Goal: Transaction & Acquisition: Purchase product/service

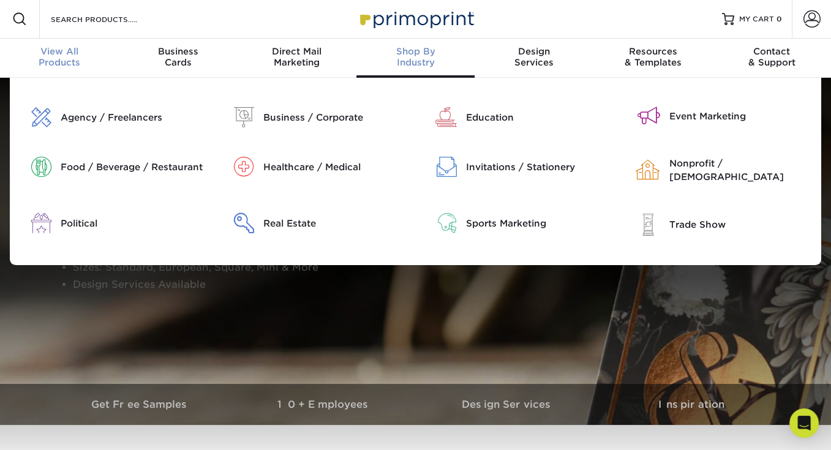
scroll to position [1, 0]
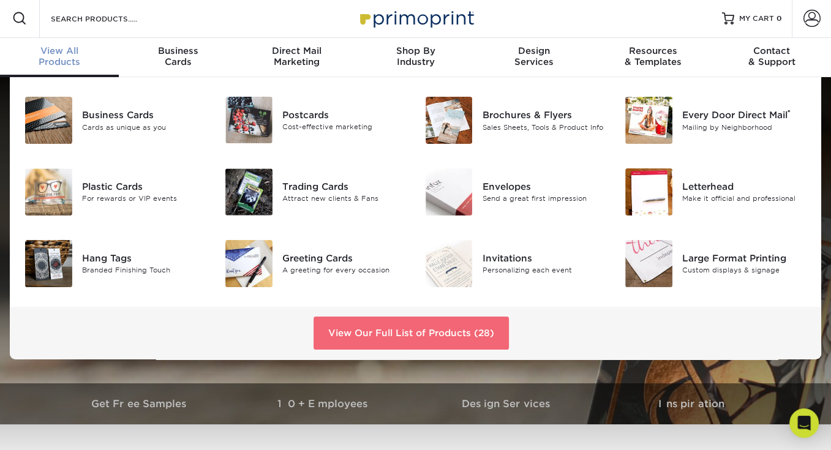
click at [378, 339] on link "View Our Full List of Products (28)" at bounding box center [410, 332] width 195 height 33
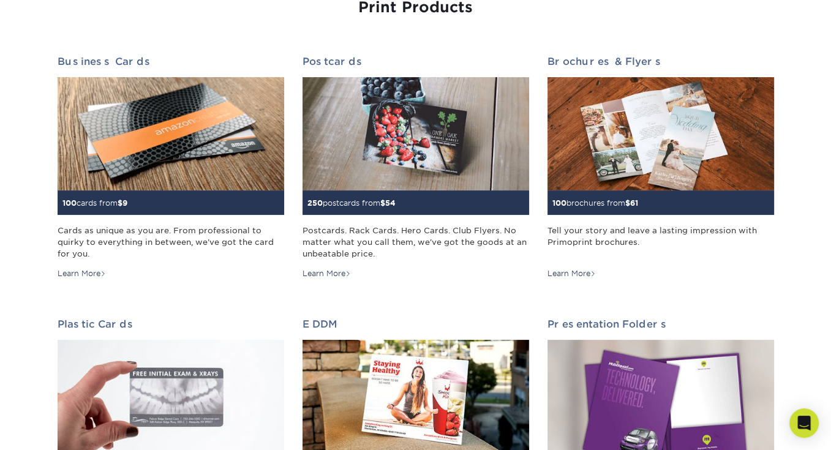
scroll to position [122, 0]
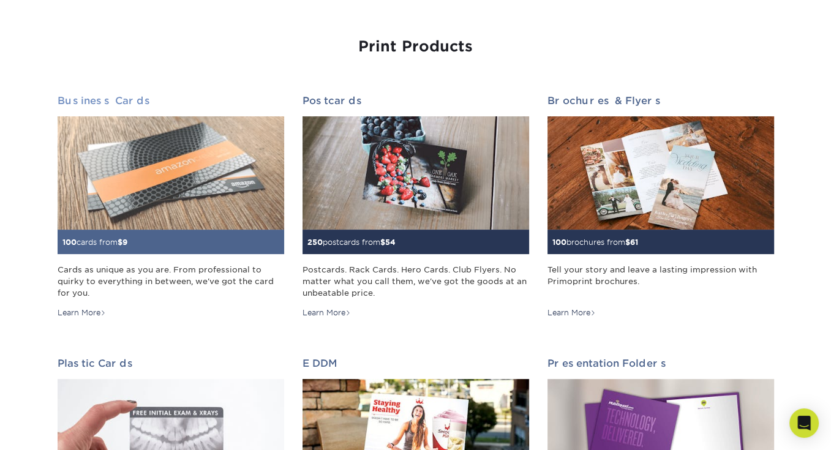
click at [202, 183] on img at bounding box center [171, 172] width 226 height 113
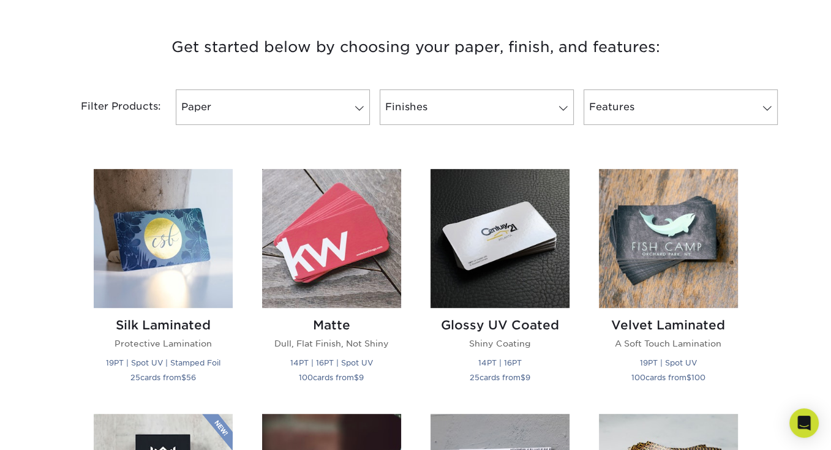
scroll to position [428, 0]
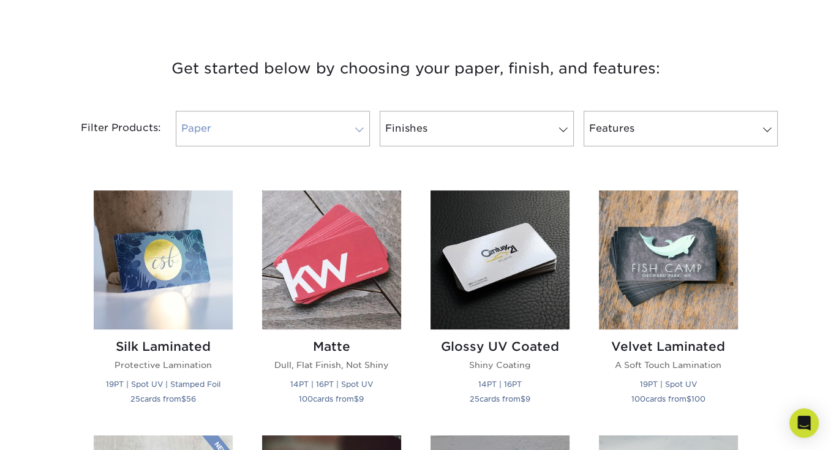
click at [351, 127] on span at bounding box center [359, 130] width 17 height 10
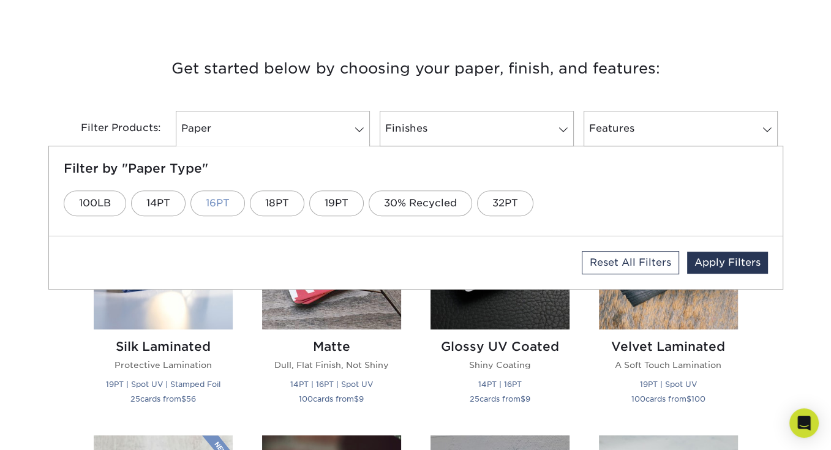
click at [225, 206] on link "16PT" at bounding box center [217, 203] width 54 height 26
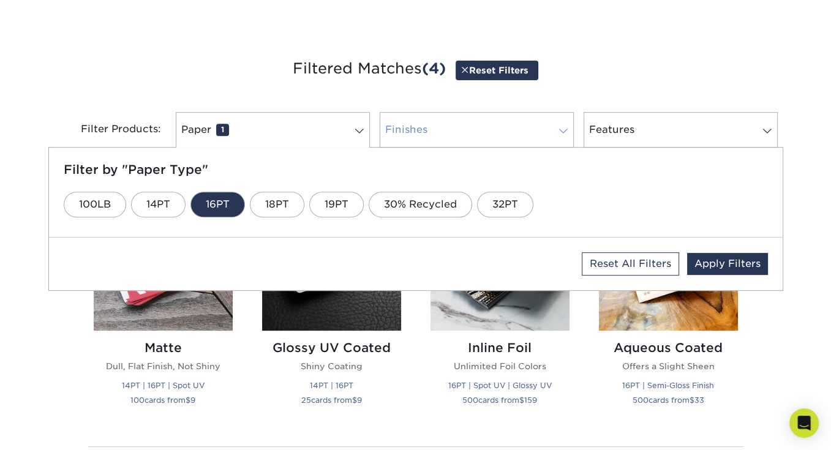
click at [561, 130] on span at bounding box center [563, 131] width 17 height 10
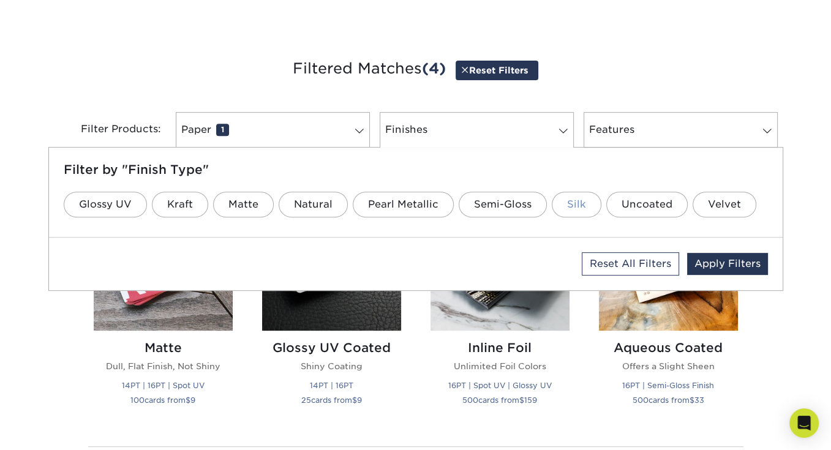
click at [571, 203] on link "Silk" at bounding box center [577, 205] width 50 height 26
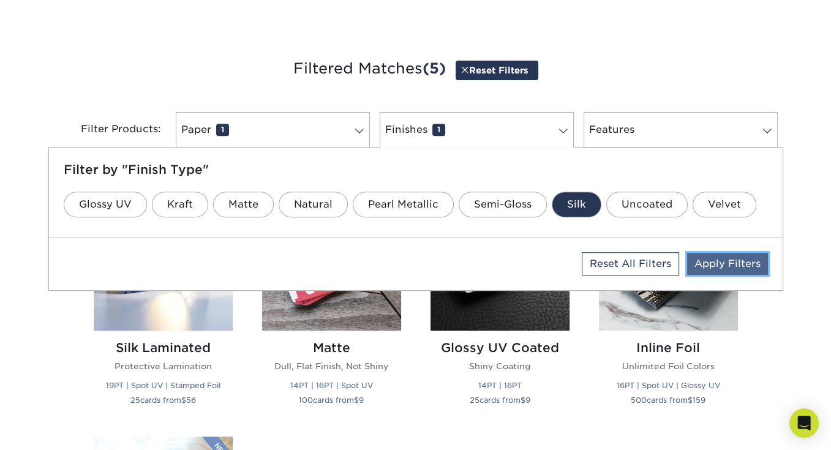
click at [725, 269] on link "Apply Filters" at bounding box center [727, 264] width 81 height 22
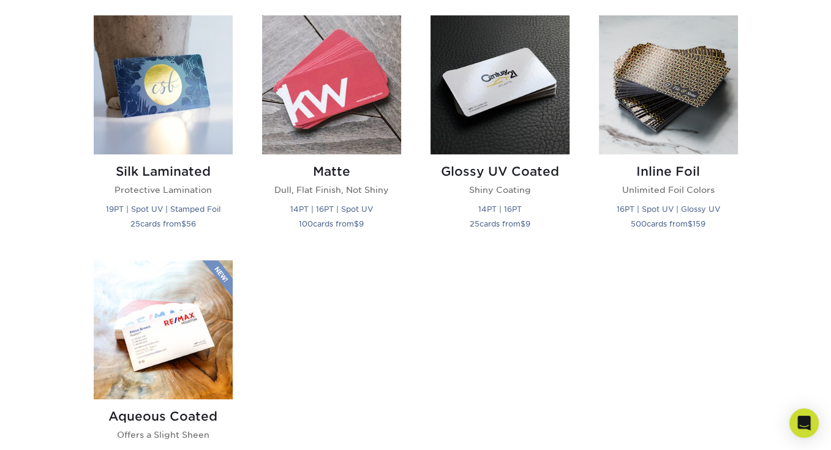
scroll to position [612, 0]
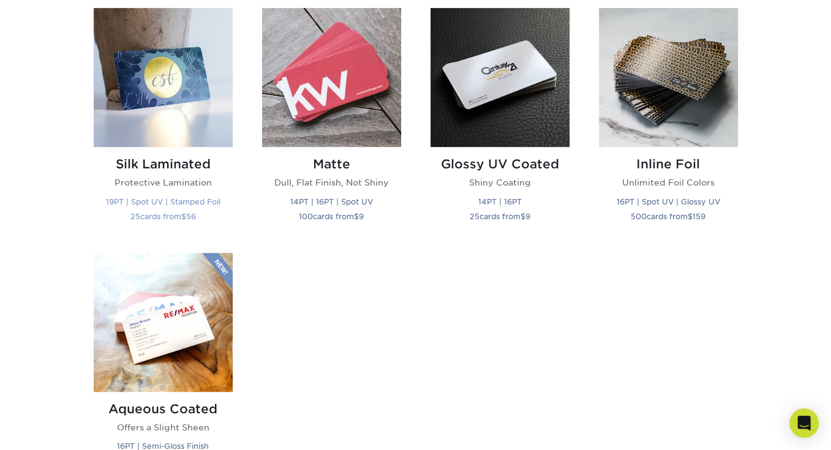
click at [186, 201] on small "19PT | Spot UV | Stamped Foil" at bounding box center [163, 201] width 114 height 9
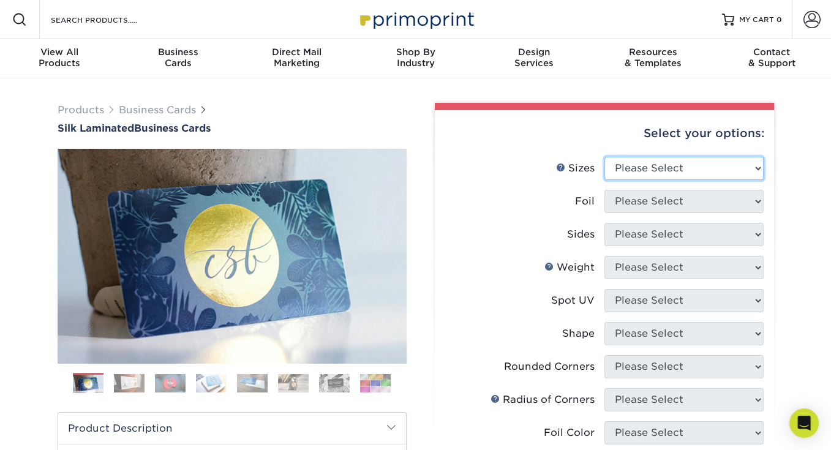
click at [742, 164] on select "Please Select 1.5" x 3.5" - Mini 1.75" x 3.5" - Mini 2" x 2" - Square 2" x 3" -…" at bounding box center [683, 168] width 159 height 23
select select "2.00x3.50"
click at [604, 157] on select "Please Select 1.5" x 3.5" - Mini 1.75" x 3.5" - Mini 2" x 2" - Square 2" x 3" -…" at bounding box center [683, 168] width 159 height 23
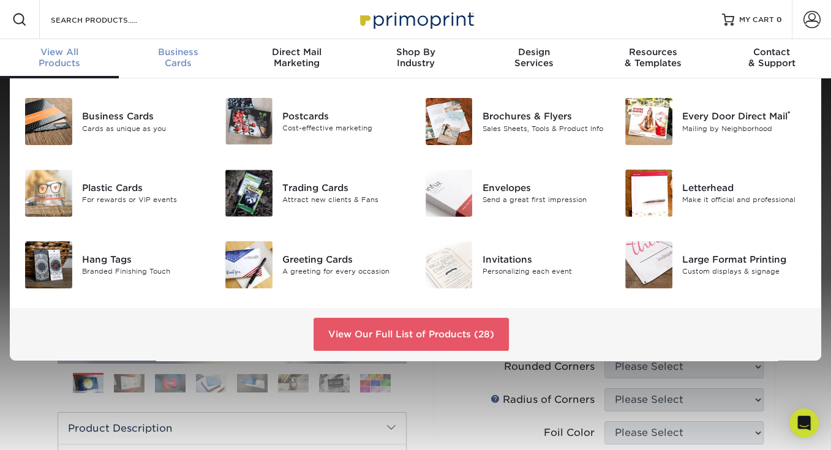
scroll to position [1, 0]
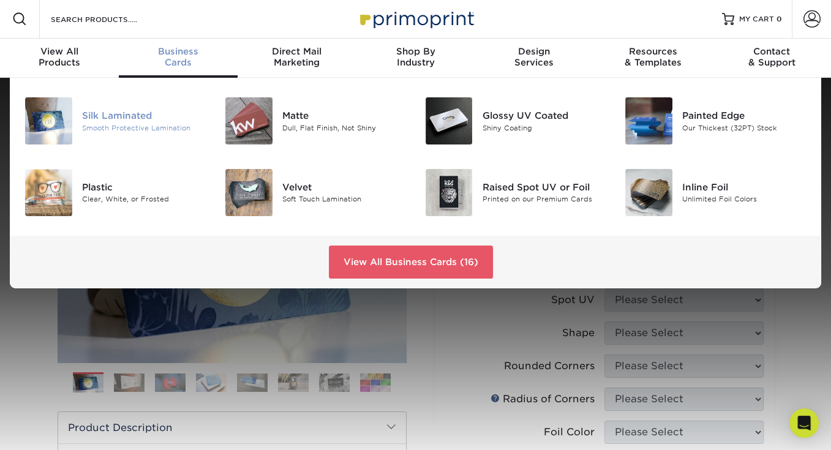
click at [130, 124] on div "Smooth Protective Lamination" at bounding box center [144, 127] width 124 height 10
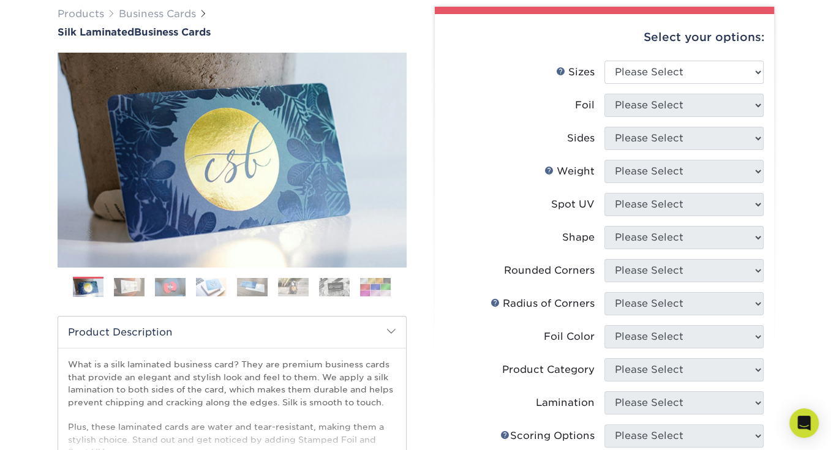
scroll to position [86, 0]
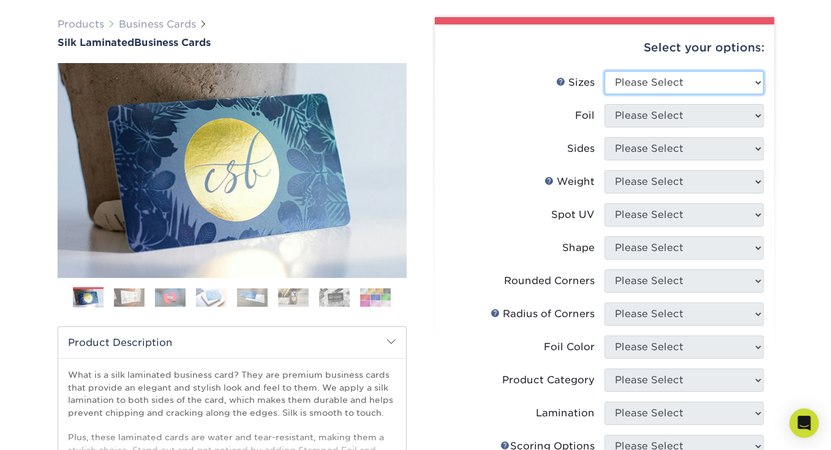
click at [754, 88] on select "Please Select 1.5" x 3.5" - Mini 1.75" x 3.5" - Mini 2" x 2" - Square 2" x 3" -…" at bounding box center [683, 82] width 159 height 23
select select "2.00x3.50"
click at [604, 71] on select "Please Select 1.5" x 3.5" - Mini 1.75" x 3.5" - Mini 2" x 2" - Square 2" x 3" -…" at bounding box center [683, 82] width 159 height 23
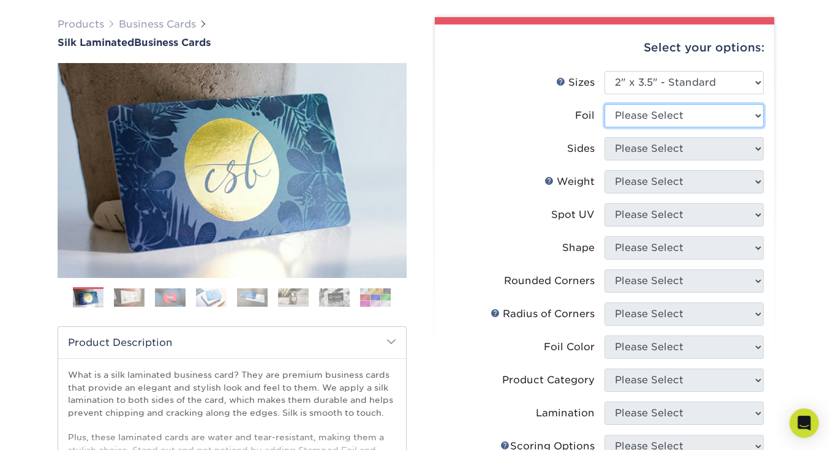
click at [757, 114] on select "Please Select Yes No" at bounding box center [683, 115] width 159 height 23
select select "0"
click at [604, 104] on select "Please Select Yes No" at bounding box center [683, 115] width 159 height 23
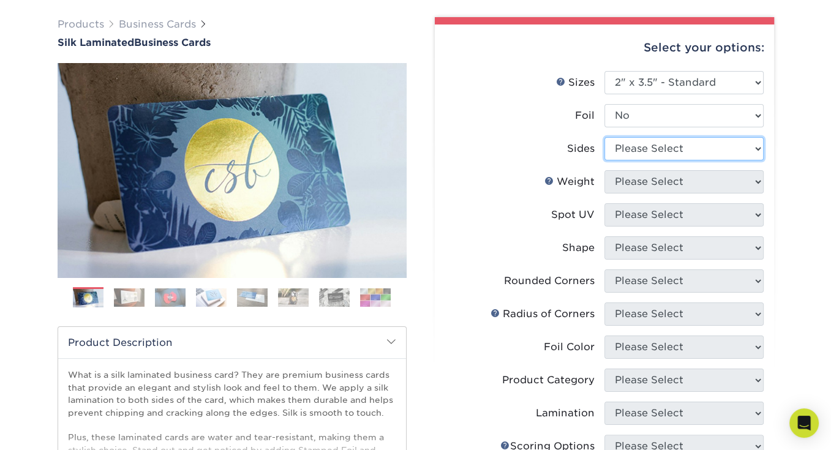
click at [732, 154] on select "Please Select Print Both Sides Print Front Only" at bounding box center [683, 148] width 159 height 23
select select "13abbda7-1d64-4f25-8bb2-c179b224825d"
click at [604, 137] on select "Please Select Print Both Sides Print Front Only" at bounding box center [683, 148] width 159 height 23
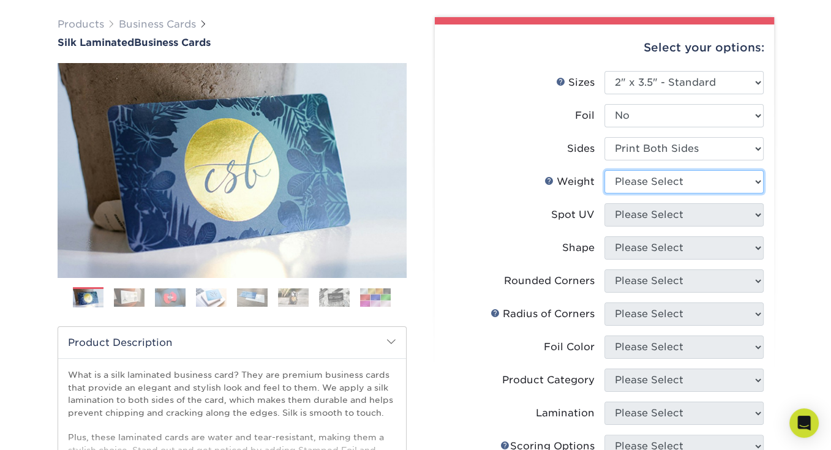
click at [732, 188] on select "Please Select 16PT" at bounding box center [683, 181] width 159 height 23
select select "16PT"
click at [604, 170] on select "Please Select 16PT" at bounding box center [683, 181] width 159 height 23
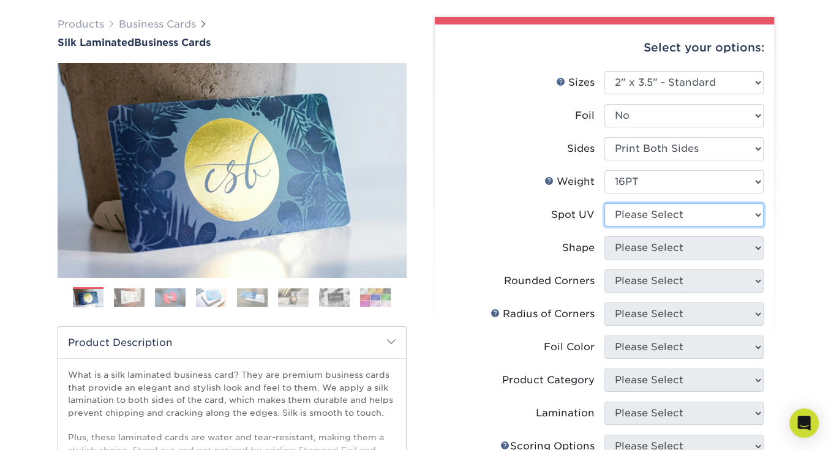
click at [740, 212] on select "Please Select No Spot UV Front and Back (Both Sides) Front Only Back Only" at bounding box center [683, 214] width 159 height 23
select select "3"
click at [604, 203] on select "Please Select No Spot UV Front and Back (Both Sides) Front Only Back Only" at bounding box center [683, 214] width 159 height 23
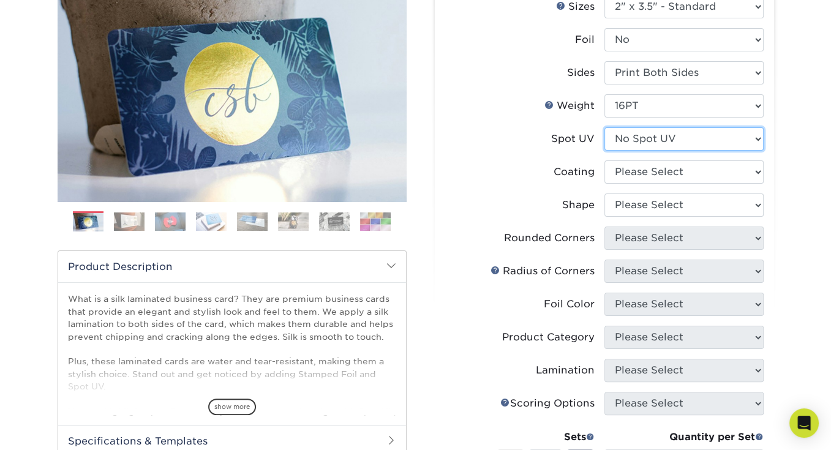
scroll to position [208, 0]
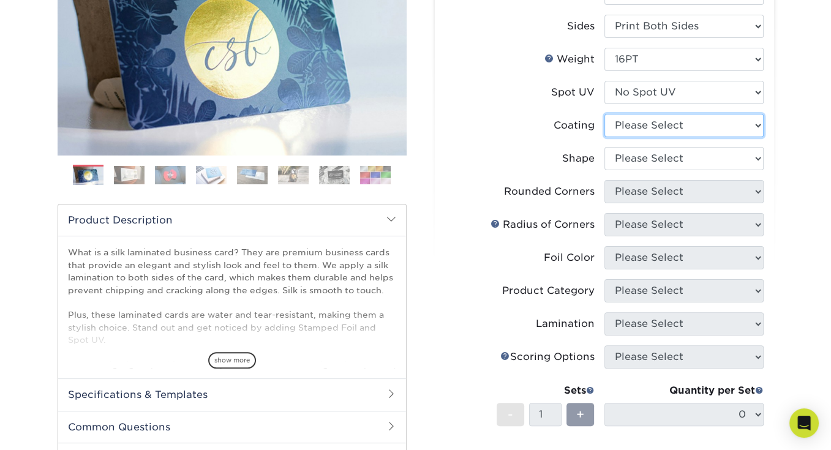
click at [755, 125] on select at bounding box center [683, 125] width 159 height 23
select select "3e7618de-abca-4bda-9f97-8b9129e913d8"
click at [604, 114] on select at bounding box center [683, 125] width 159 height 23
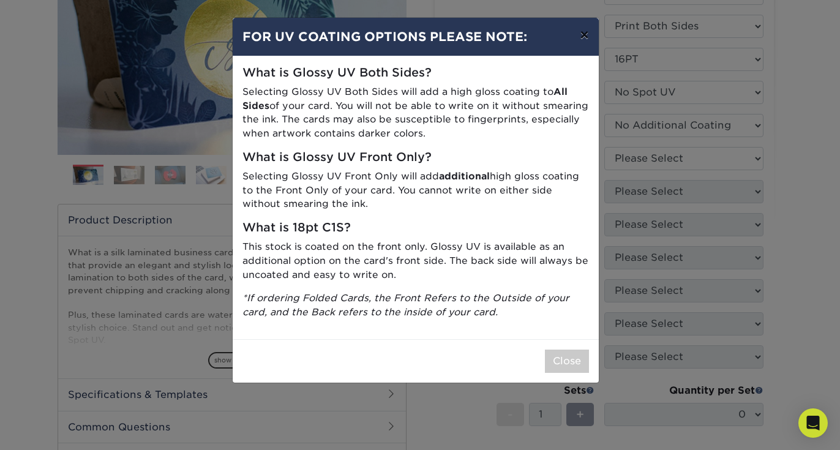
click at [584, 45] on button "×" at bounding box center [584, 35] width 28 height 34
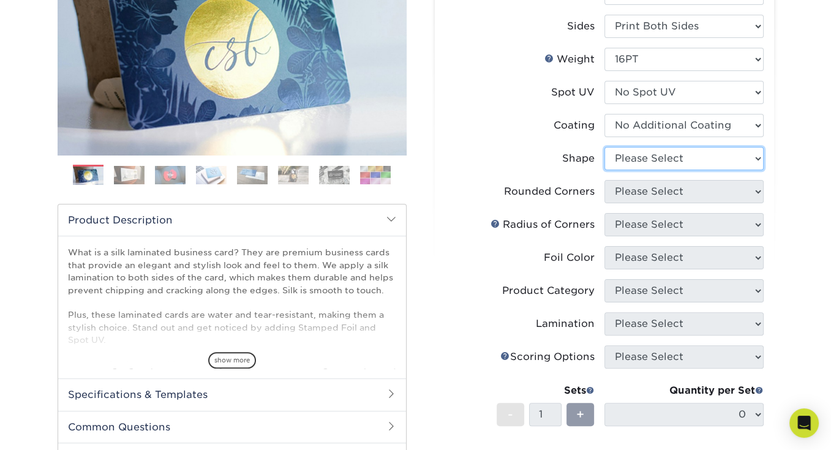
click at [732, 154] on select "Please Select Standard Oval" at bounding box center [683, 158] width 159 height 23
select select "standard"
click at [604, 147] on select "Please Select Standard Oval" at bounding box center [683, 158] width 159 height 23
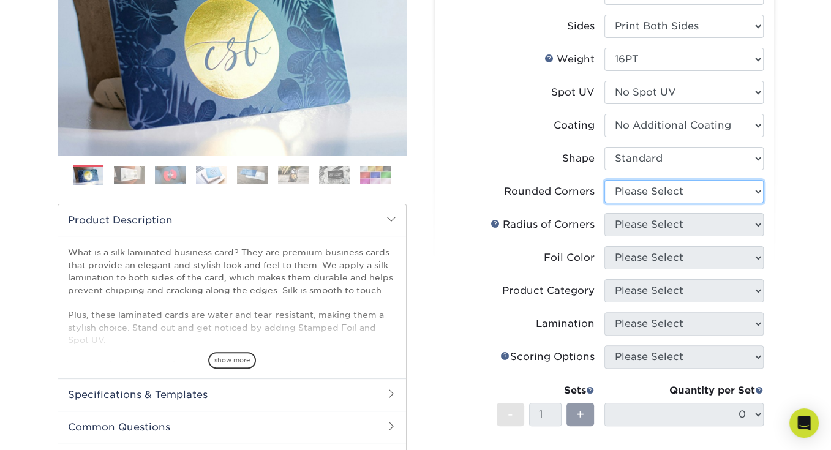
click at [738, 196] on select "Please Select Yes - Round 2 Corners Yes - Round 4 Corners No" at bounding box center [683, 191] width 159 height 23
select select "0"
click at [604, 180] on select "Please Select Yes - Round 2 Corners Yes - Round 4 Corners No" at bounding box center [683, 191] width 159 height 23
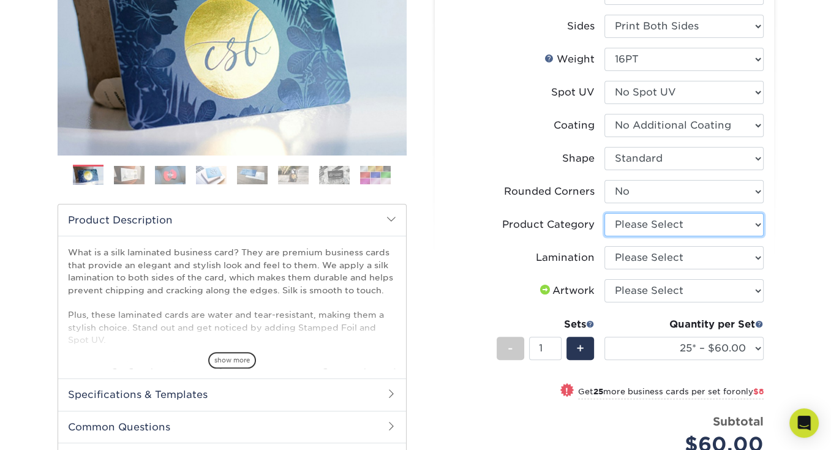
click at [755, 227] on select "Please Select Business Cards" at bounding box center [683, 224] width 159 height 23
select select "3b5148f1-0588-4f88-a218-97bcfdce65c1"
click at [604, 213] on select "Please Select Business Cards" at bounding box center [683, 224] width 159 height 23
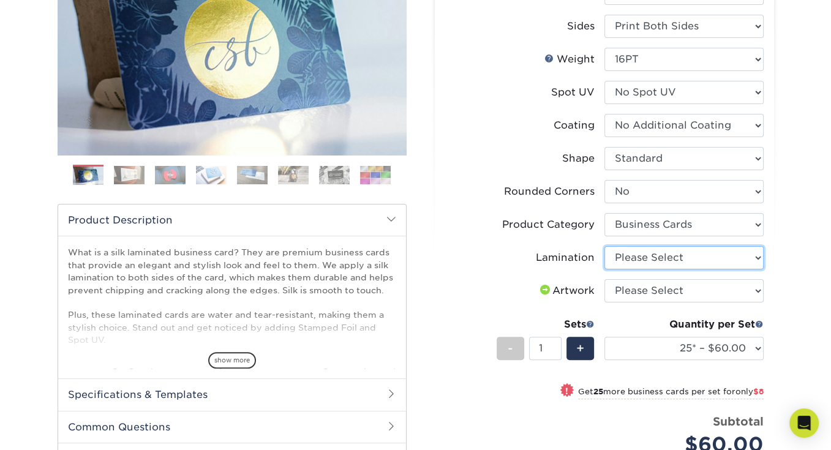
click at [755, 256] on select "Please Select Silk" at bounding box center [683, 257] width 159 height 23
select select "ccacb42f-45f7-42d3-bbd3-7c8421cf37f0"
click at [604, 246] on select "Please Select Silk" at bounding box center [683, 257] width 159 height 23
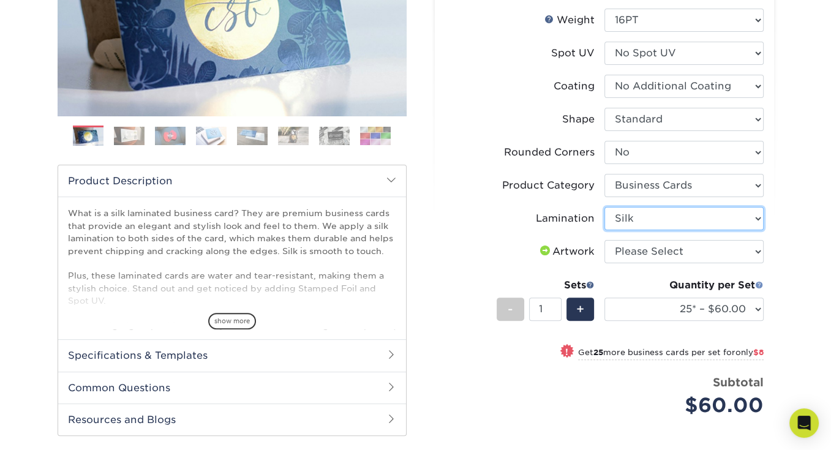
scroll to position [269, 0]
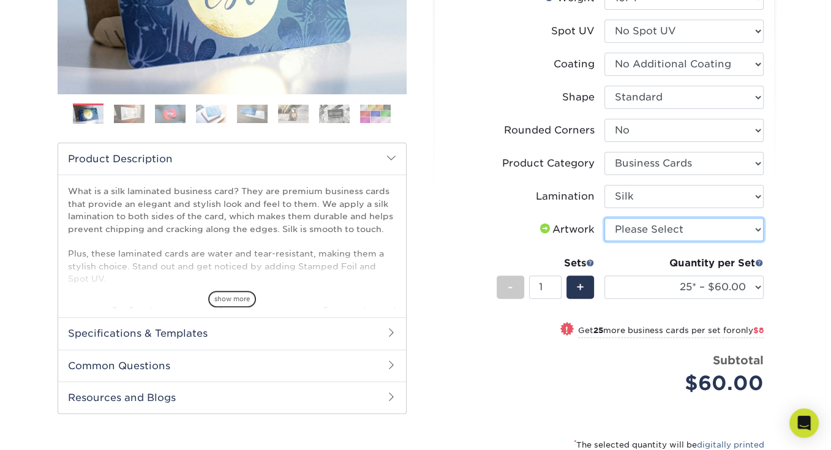
click at [752, 230] on select "Please Select I will upload files I need a design - $100" at bounding box center [683, 229] width 159 height 23
select select "upload"
click at [604, 218] on select "Please Select I will upload files I need a design - $100" at bounding box center [683, 229] width 159 height 23
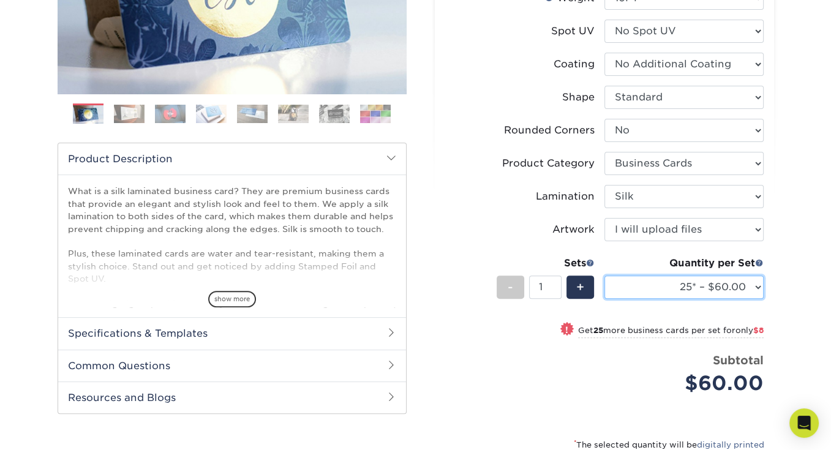
click at [758, 290] on select "25* – $60.00 50* – $68.00 75* – $76.00 100* – $84.00 250* – $92.00 500 – $96.00…" at bounding box center [683, 286] width 159 height 23
click at [447, 243] on li "Artwork Please Select I will upload files I need a design - $100" at bounding box center [604, 234] width 318 height 33
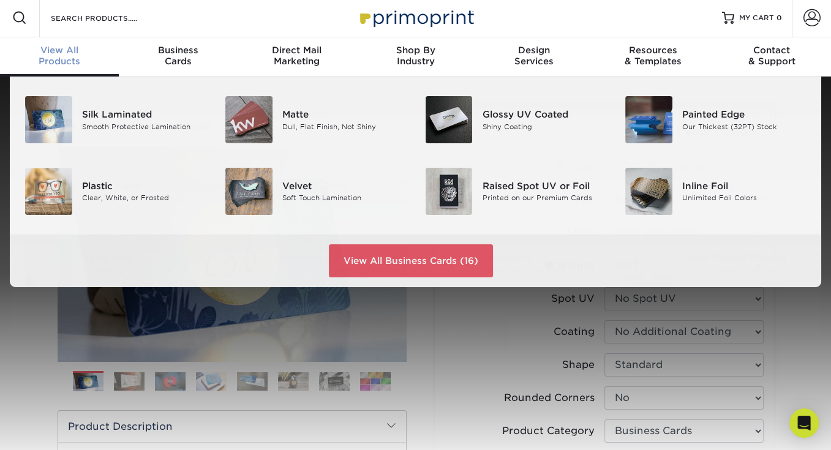
scroll to position [2, 0]
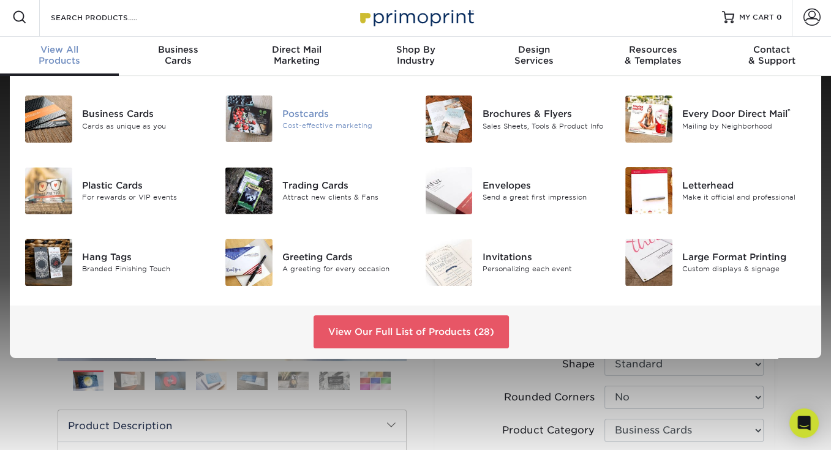
click at [324, 115] on div "Postcards" at bounding box center [344, 113] width 124 height 13
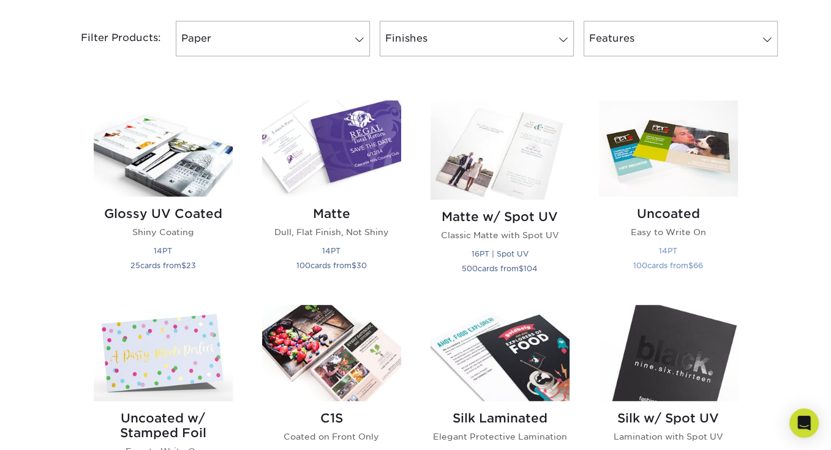
scroll to position [551, 0]
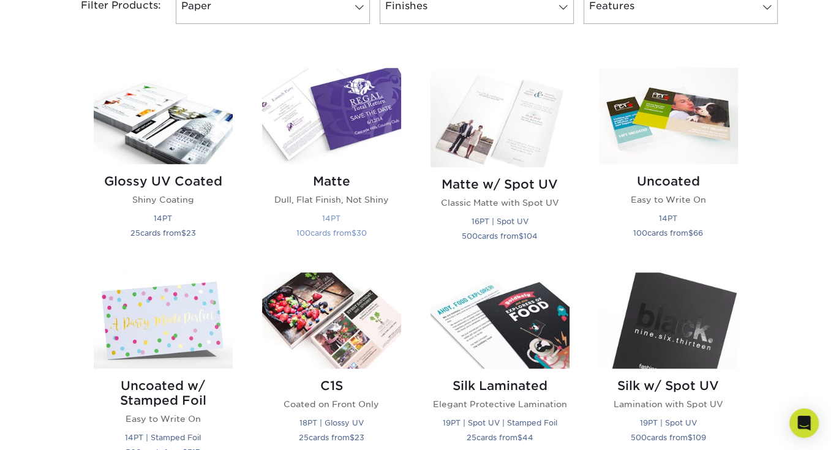
click at [363, 116] on img at bounding box center [331, 116] width 139 height 96
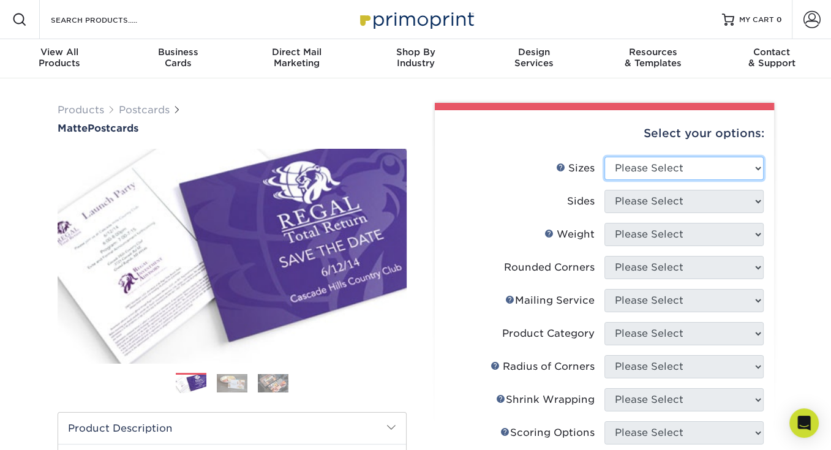
click at [735, 171] on select "Please Select 1.5" x 7" 2" x 4" 2" x 6" 2" x 7" 2" x 8" 2.12" x 5.5" 2.125" x 5…" at bounding box center [683, 168] width 159 height 23
select select "4.25x9.00"
click at [604, 157] on select "Please Select 1.5" x 7" 2" x 4" 2" x 6" 2" x 7" 2" x 8" 2.12" x 5.5" 2.125" x 5…" at bounding box center [683, 168] width 159 height 23
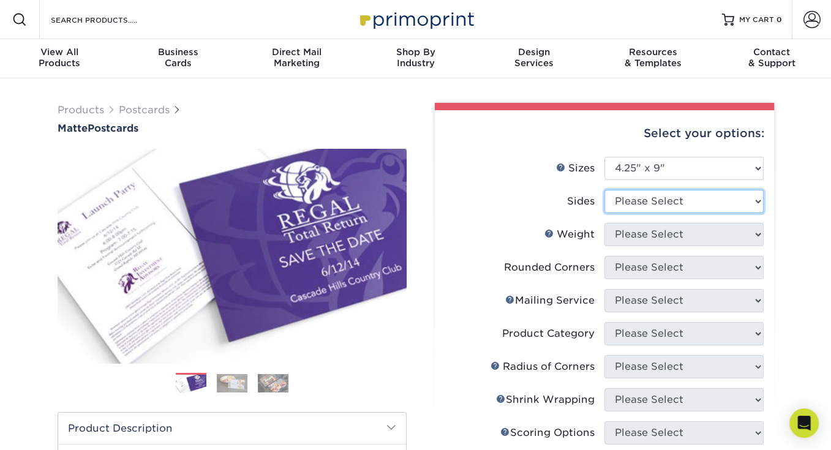
click at [747, 200] on select "Please Select Print Both Sides Print Front Only" at bounding box center [683, 201] width 159 height 23
select select "32d3c223-f82c-492b-b915-ba065a00862f"
click at [604, 190] on select "Please Select Print Both Sides Print Front Only" at bounding box center [683, 201] width 159 height 23
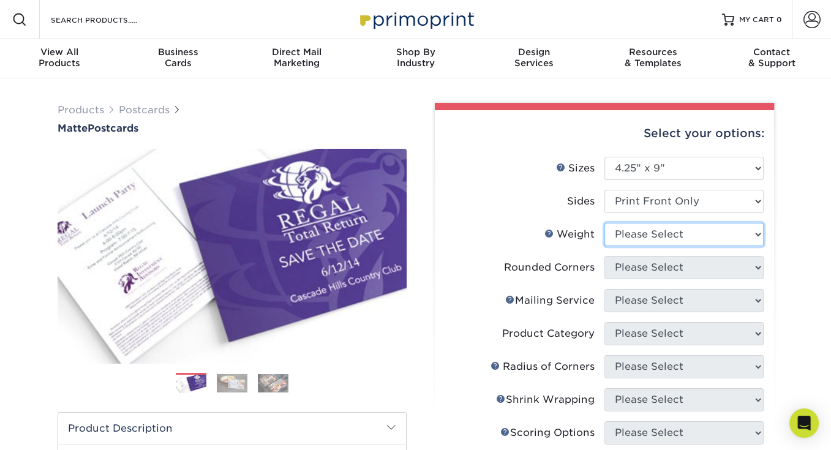
click at [739, 237] on select "Please Select 14PT 16PT" at bounding box center [683, 234] width 159 height 23
select select "14PT"
click at [604, 223] on select "Please Select 14PT 16PT" at bounding box center [683, 234] width 159 height 23
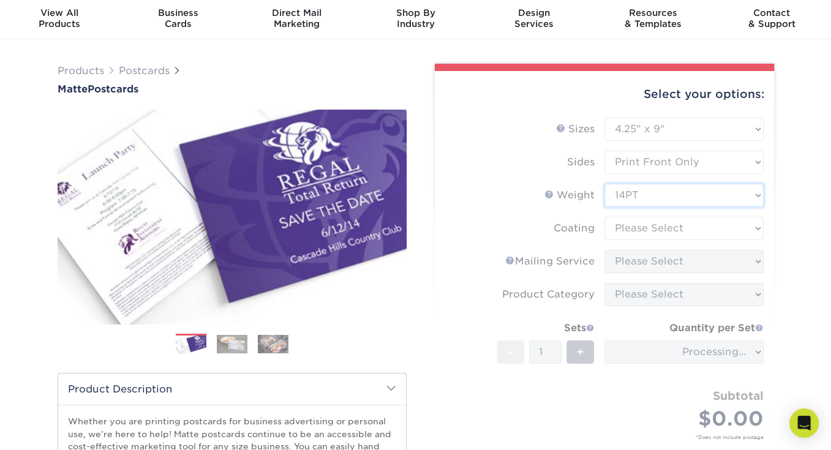
scroll to position [61, 0]
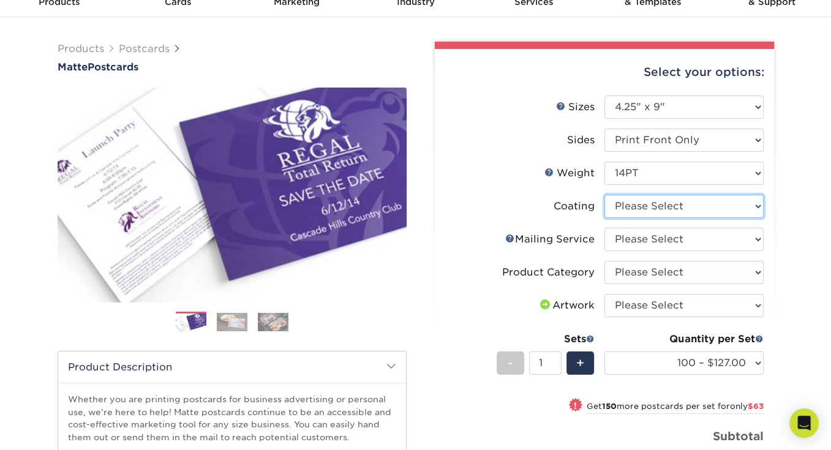
click at [747, 214] on select at bounding box center [683, 206] width 159 height 23
select select "121bb7b5-3b4d-429f-bd8d-bbf80e953313"
click at [604, 195] on select at bounding box center [683, 206] width 159 height 23
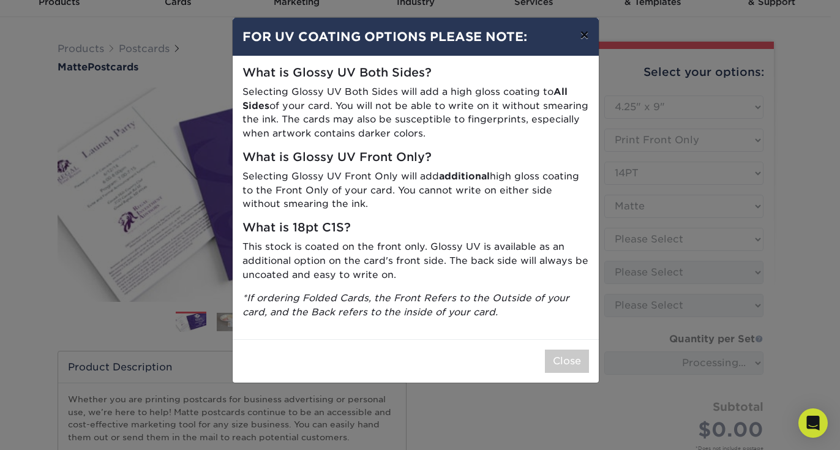
click at [583, 39] on button "×" at bounding box center [584, 35] width 28 height 34
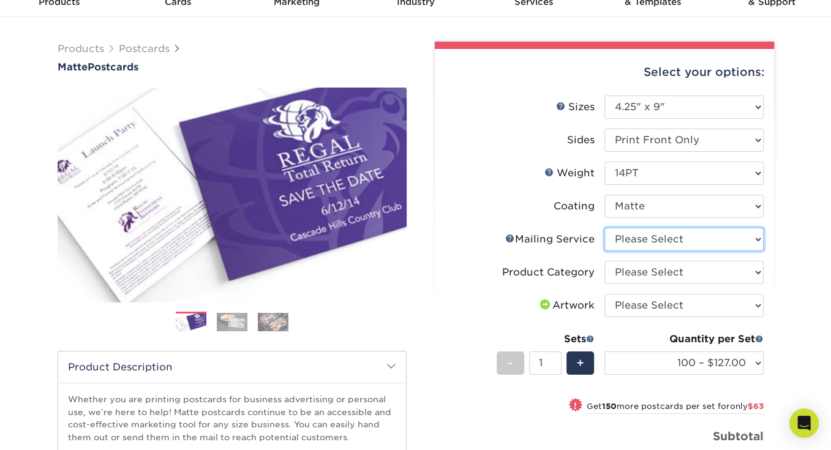
click at [760, 242] on select "Please Select No Direct Mailing Service No, I will mail/stamp/imprint Direct Ma…" at bounding box center [683, 239] width 159 height 23
select select "3e5e9bdd-d78a-4c28-a41d-fe1407925ca6"
click at [604, 228] on select "Please Select No Direct Mailing Service No, I will mail/stamp/imprint Direct Ma…" at bounding box center [683, 239] width 159 height 23
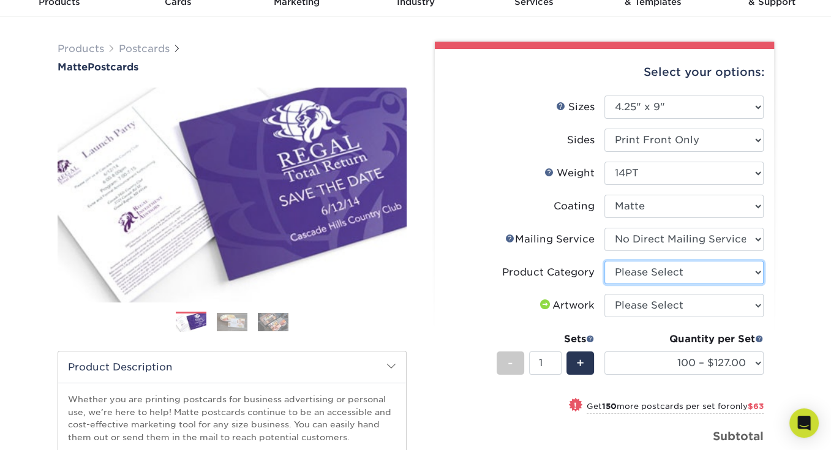
click at [751, 274] on select "Please Select Postcards" at bounding box center [683, 272] width 159 height 23
select select "9b7272e0-d6c8-4c3c-8e97-d3a1bcdab858"
click at [604, 261] on select "Please Select Postcards" at bounding box center [683, 272] width 159 height 23
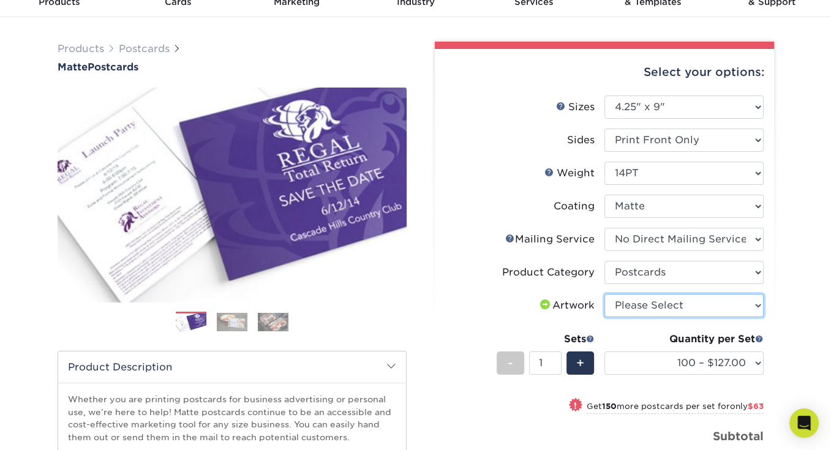
click at [743, 301] on select "Please Select I will upload files I need a design - $150" at bounding box center [683, 305] width 159 height 23
select select "upload"
click at [604, 294] on select "Please Select I will upload files I need a design - $150" at bounding box center [683, 305] width 159 height 23
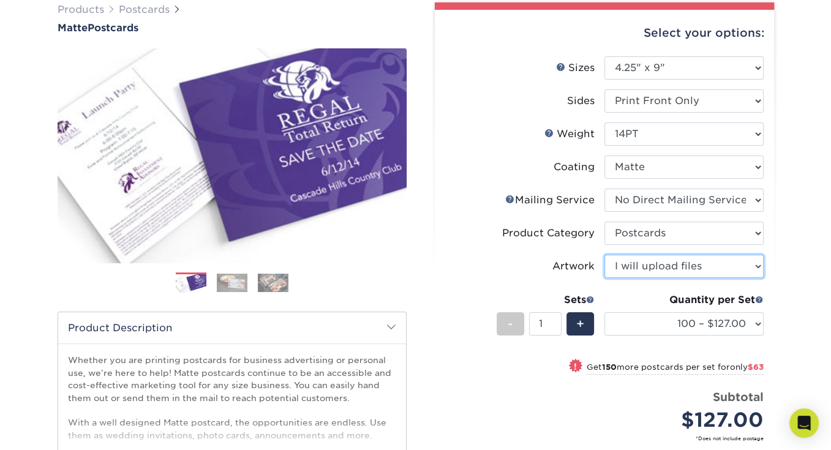
scroll to position [122, 0]
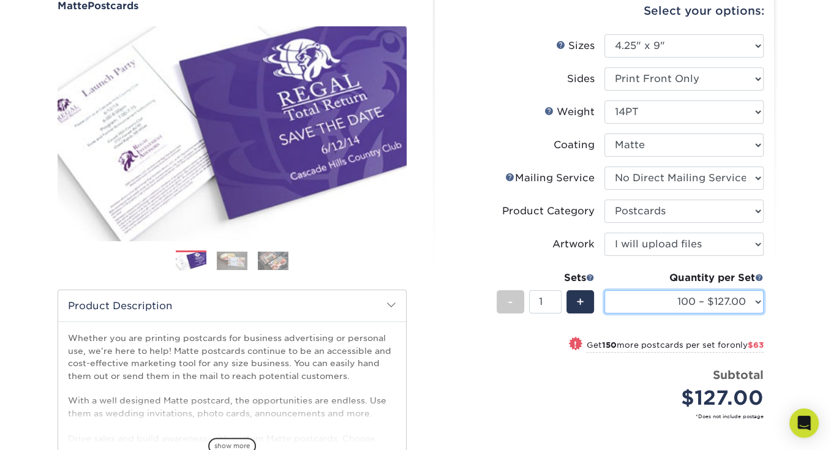
click at [755, 303] on select "100 – $127.00 250 – $190.00 500 – $211.00 1000 – $243.00 2500 – $391.00 5000 – …" at bounding box center [683, 301] width 159 height 23
select select "250 – $190.00"
click at [604, 290] on select "100 – $127.00 250 – $190.00 500 – $211.00 1000 – $243.00 2500 – $391.00 5000 – …" at bounding box center [683, 301] width 159 height 23
